Goal: Task Accomplishment & Management: Use online tool/utility

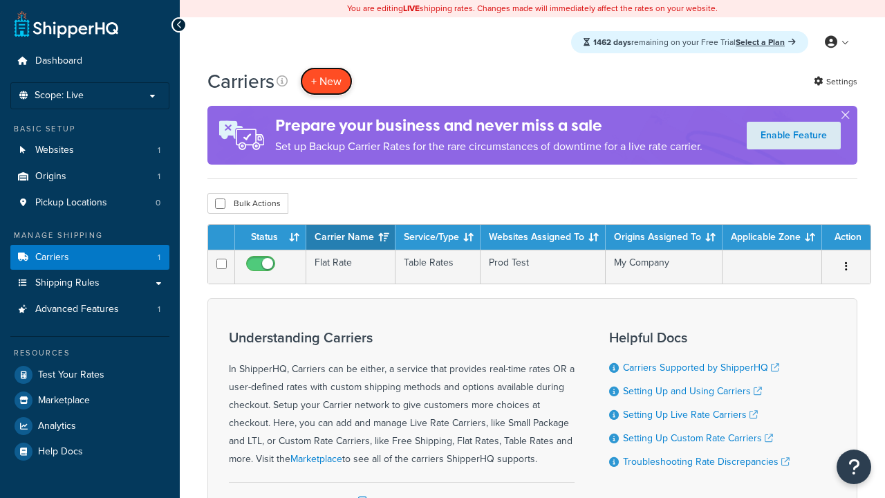
click at [326, 81] on button "+ New" at bounding box center [326, 81] width 53 height 28
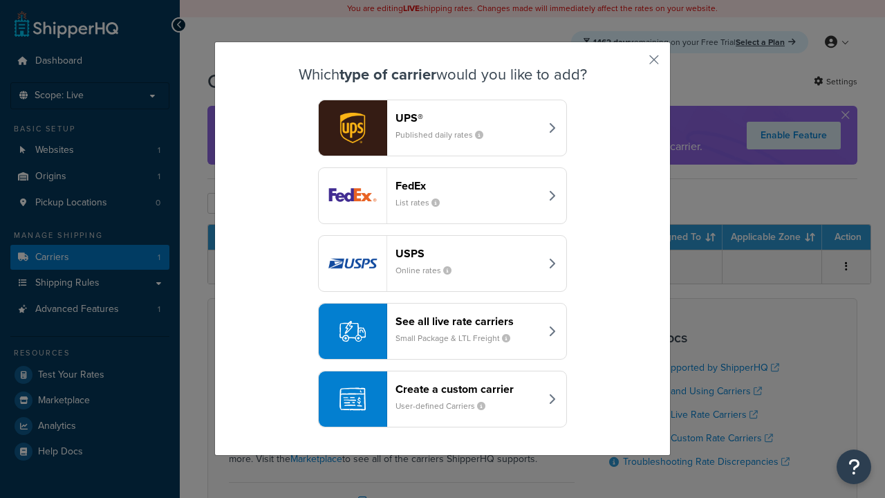
click at [467, 185] on header "FedEx" at bounding box center [468, 185] width 145 height 13
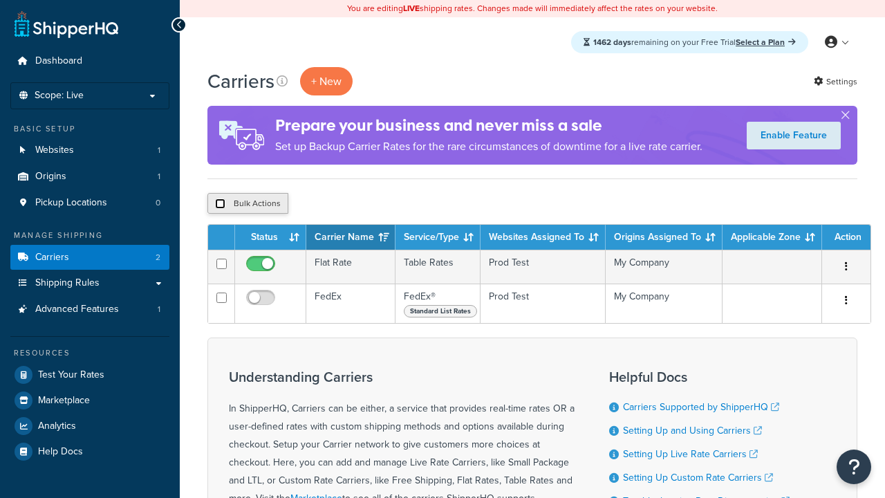
click at [220, 204] on input "checkbox" at bounding box center [220, 203] width 10 height 10
checkbox input "true"
click at [372, 204] on button "Delete" at bounding box center [369, 203] width 48 height 21
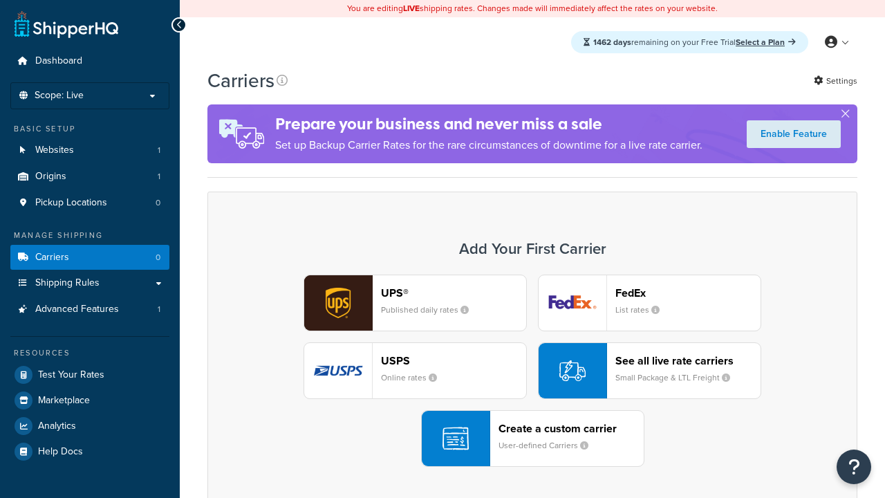
click at [532, 371] on div "UPS® Published daily rates FedEx List rates USPS Online rates See all live rate…" at bounding box center [532, 371] width 621 height 192
click at [532, 438] on div "Create a custom carrier User-defined Carriers" at bounding box center [571, 438] width 145 height 33
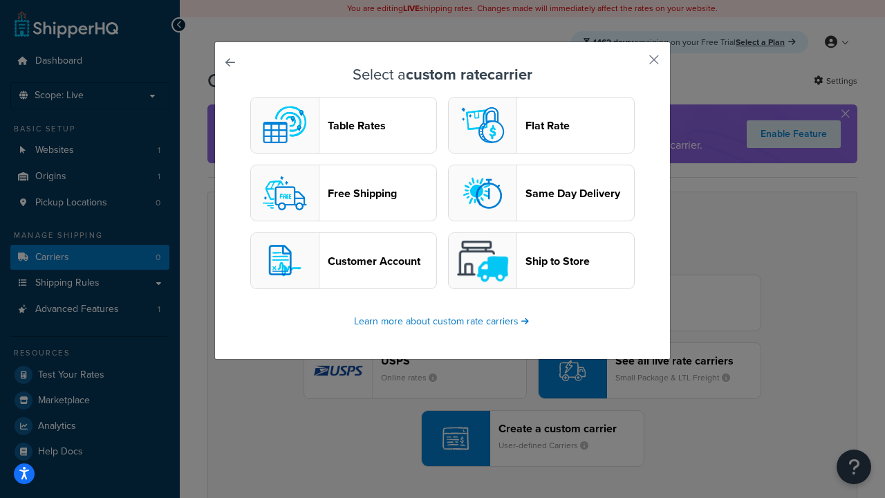
click at [344, 125] on header "Table Rates" at bounding box center [382, 125] width 109 height 13
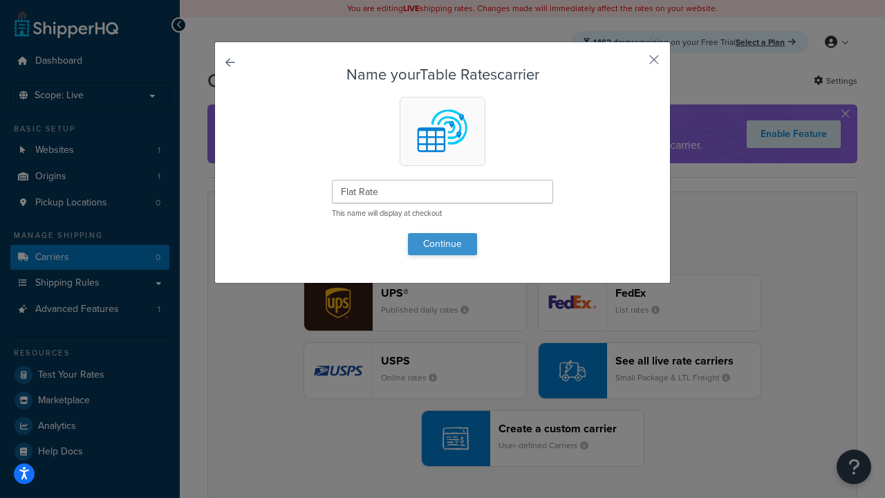
type input "Flat Rate"
click at [443, 243] on button "Continue" at bounding box center [442, 244] width 69 height 22
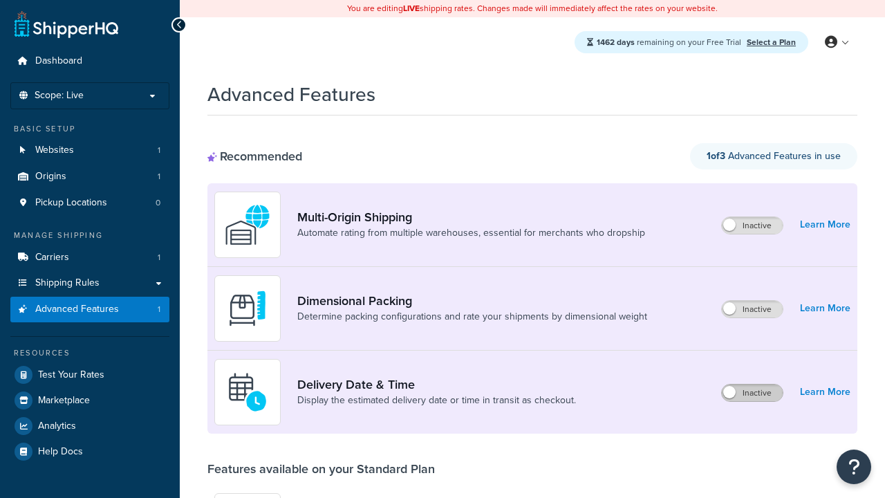
click at [752, 384] on label "Inactive" at bounding box center [752, 392] width 61 height 17
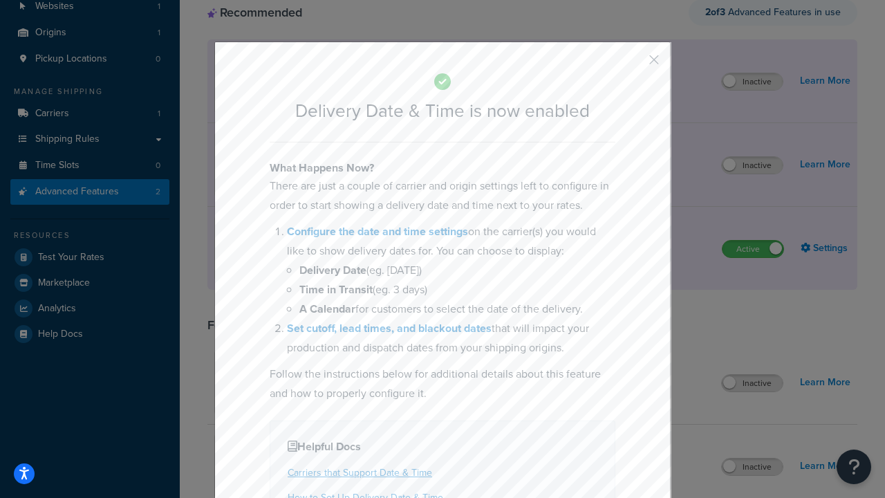
click at [633, 63] on button "button" at bounding box center [633, 64] width 3 height 3
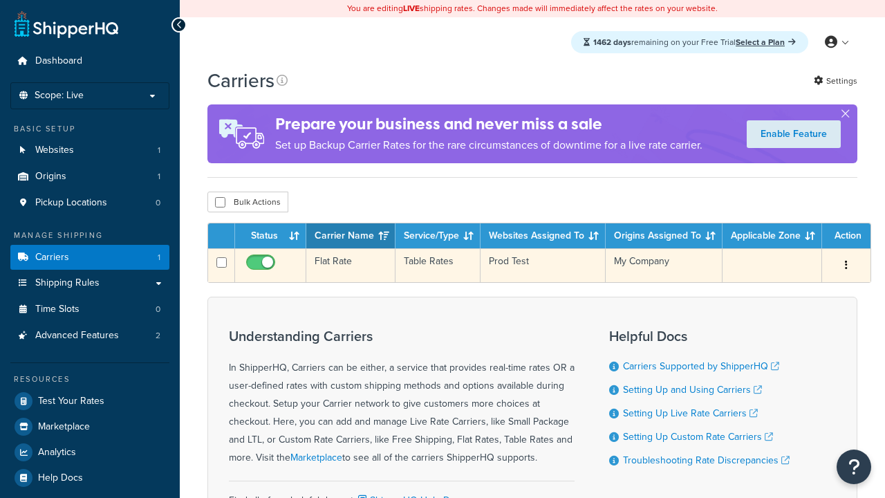
click at [351, 266] on td "Flat Rate" at bounding box center [350, 265] width 89 height 34
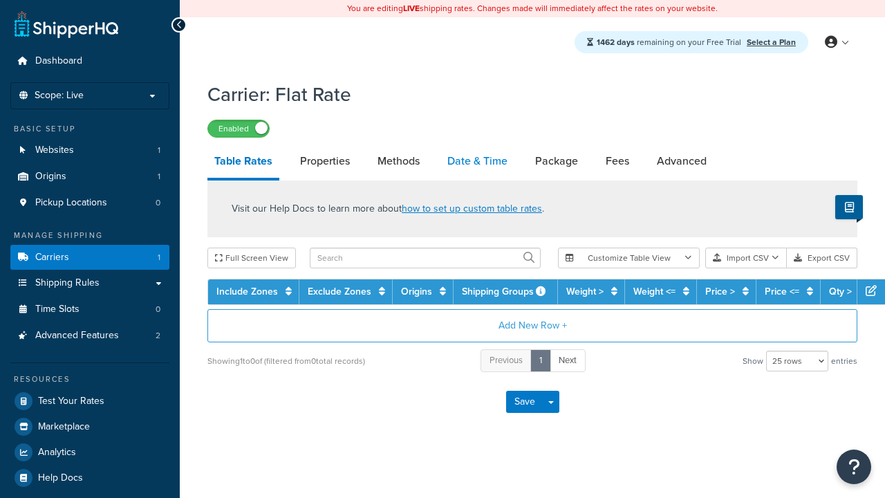
click at [477, 162] on link "Date & Time" at bounding box center [477, 161] width 74 height 33
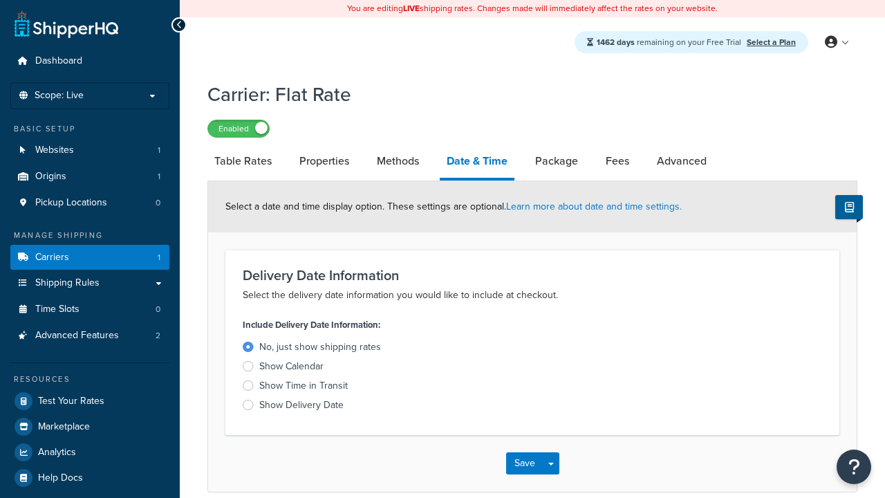
click at [291, 369] on div "Show Calendar" at bounding box center [291, 367] width 64 height 14
click at [0, 0] on input "Show Calendar" at bounding box center [0, 0] width 0 height 0
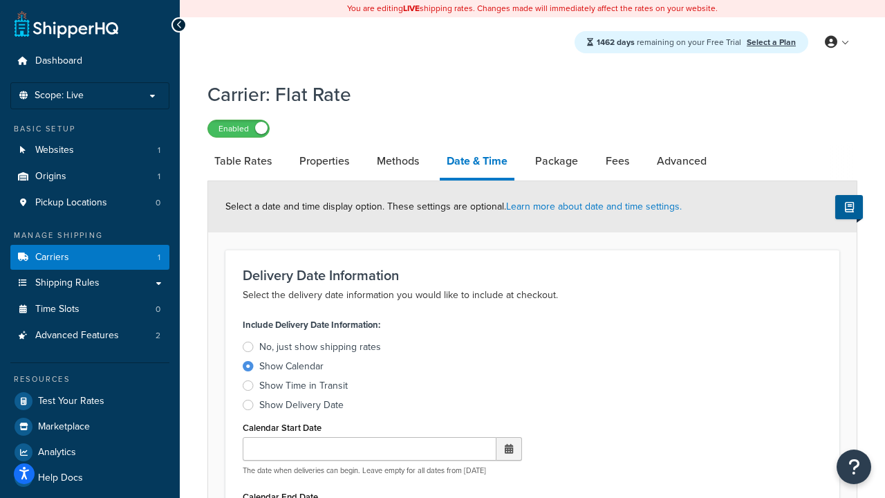
click at [291, 369] on div "Show Calendar" at bounding box center [291, 367] width 64 height 14
click at [0, 0] on input "Show Calendar" at bounding box center [0, 0] width 0 height 0
type input "07/29/2025"
type input "07/29/2026"
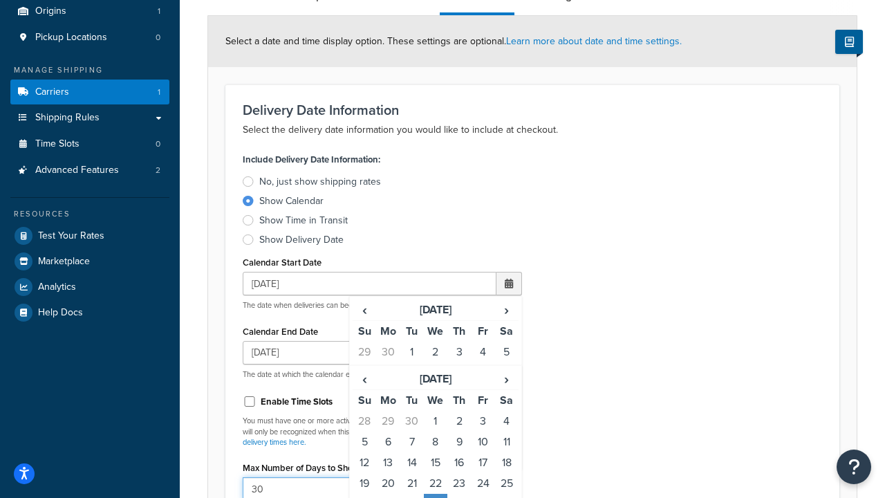
type input "30"
type input "11:00 AM"
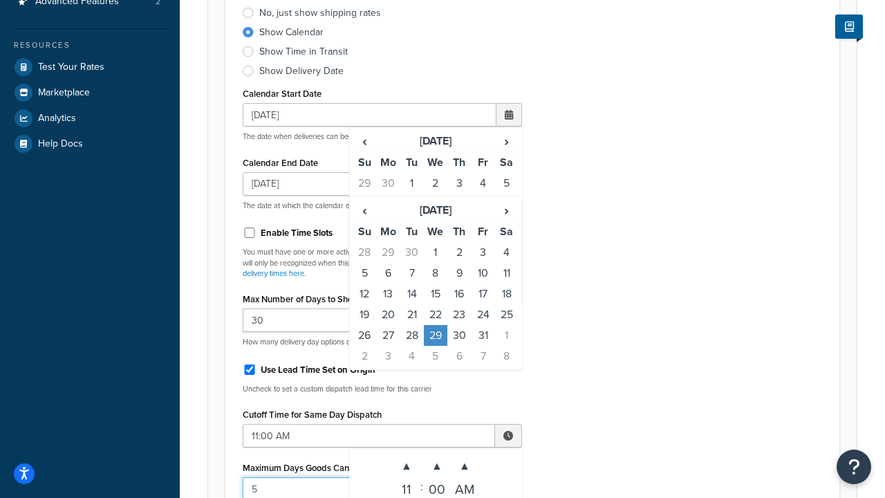
type input "5"
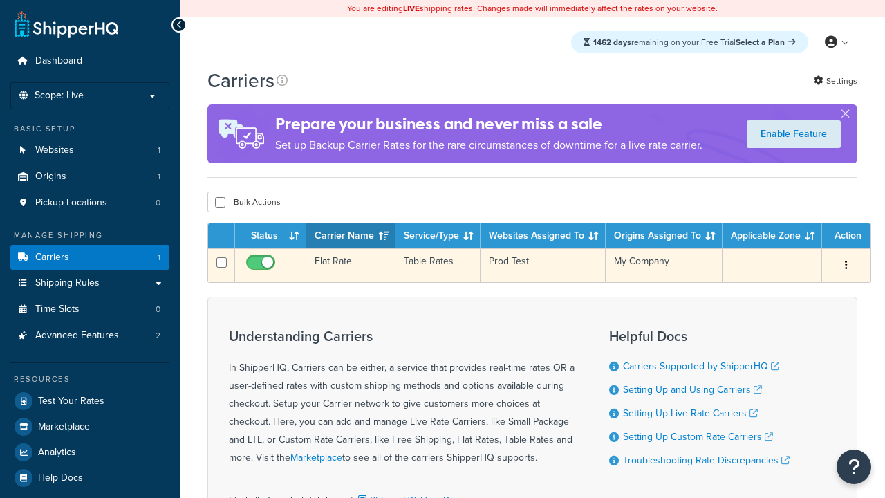
click at [351, 267] on td "Flat Rate" at bounding box center [350, 265] width 89 height 34
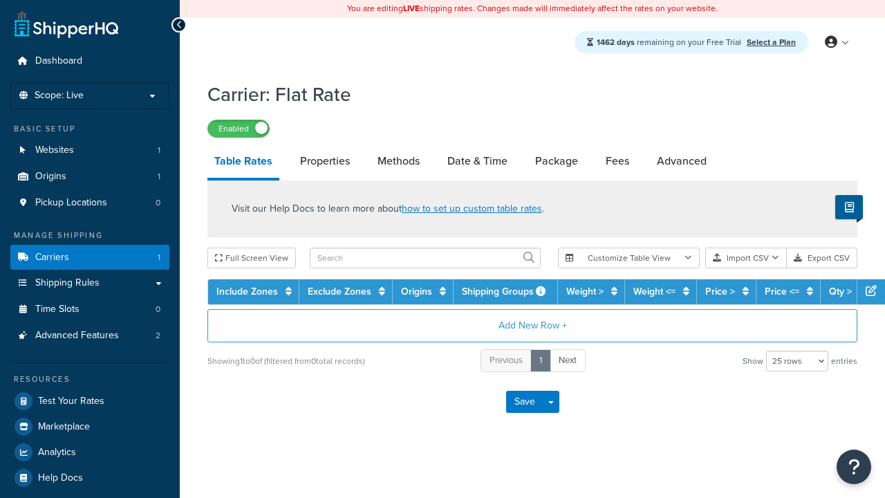
select select "25"
click at [477, 162] on link "Date & Time" at bounding box center [477, 161] width 74 height 33
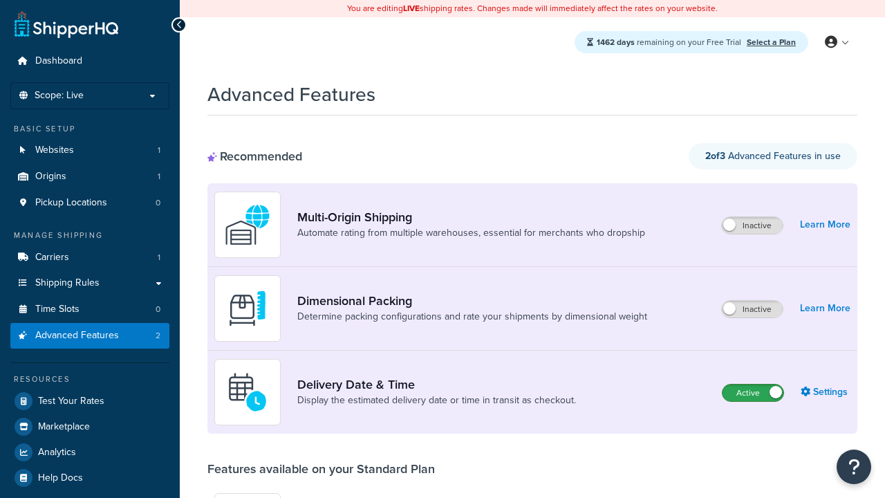
click at [753, 384] on label "Active" at bounding box center [753, 392] width 61 height 17
